Goal: Information Seeking & Learning: Check status

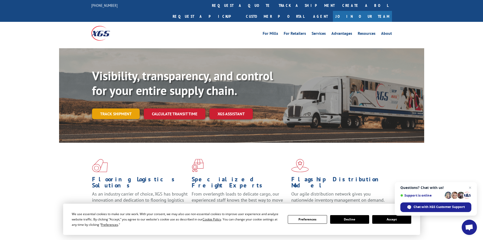
click at [129, 108] on link "Track shipment" at bounding box center [116, 113] width 48 height 11
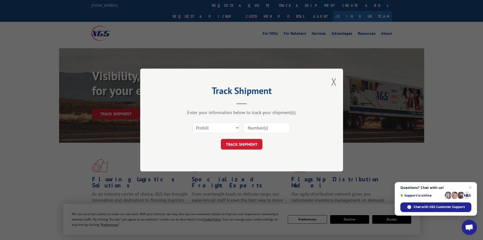
paste input "2871695"
type input "2871695"
click at [214, 130] on select "Select category... Probill BOL PO" at bounding box center [216, 127] width 47 height 11
select select "bol"
click at [193, 122] on select "Select category... Probill BOL PO" at bounding box center [216, 127] width 47 height 11
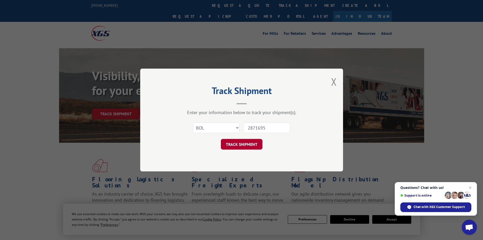
click at [235, 143] on button "TRACK SHIPMENT" at bounding box center [242, 144] width 42 height 11
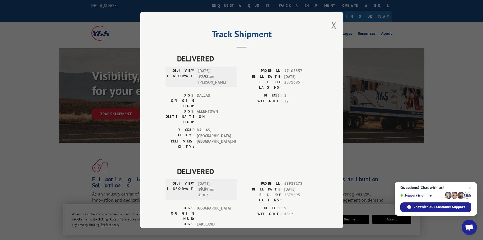
drag, startPoint x: 332, startPoint y: 28, endPoint x: 334, endPoint y: 105, distance: 76.9
click at [331, 30] on button "Close modal" at bounding box center [334, 24] width 6 height 13
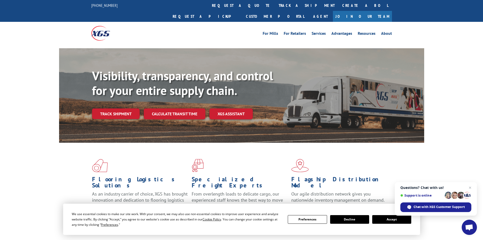
drag, startPoint x: 125, startPoint y: 100, endPoint x: 131, endPoint y: 102, distance: 6.6
click at [125, 108] on link "Track shipment" at bounding box center [116, 113] width 48 height 11
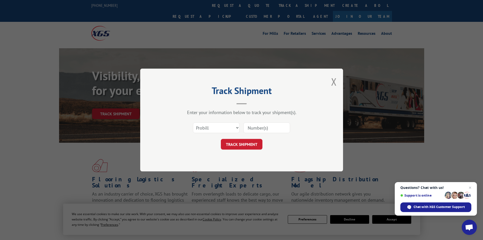
paste input "2871767"
type input "2871767"
drag, startPoint x: 219, startPoint y: 132, endPoint x: 214, endPoint y: 133, distance: 5.2
click at [219, 132] on select "Select category... Probill BOL PO" at bounding box center [216, 127] width 47 height 11
select select "bol"
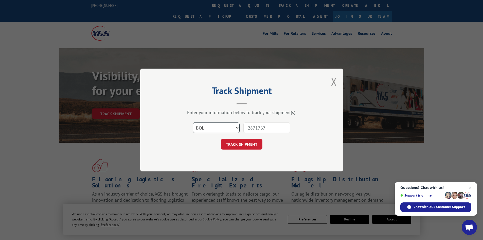
click at [193, 122] on select "Select category... Probill BOL PO" at bounding box center [216, 127] width 47 height 11
click at [243, 141] on button "TRACK SHIPMENT" at bounding box center [242, 144] width 42 height 11
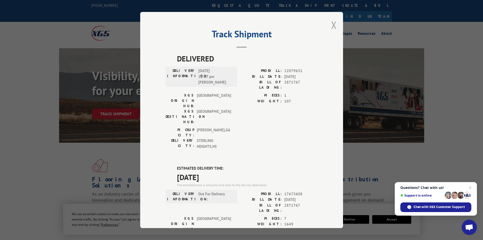
click at [333, 26] on button "Close modal" at bounding box center [334, 24] width 6 height 13
